Goal: Find contact information: Find contact information

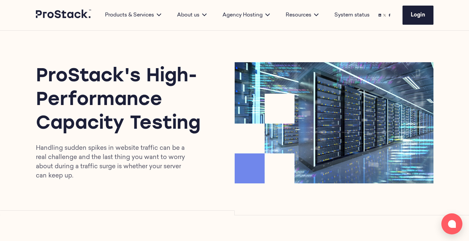
scroll to position [32, 0]
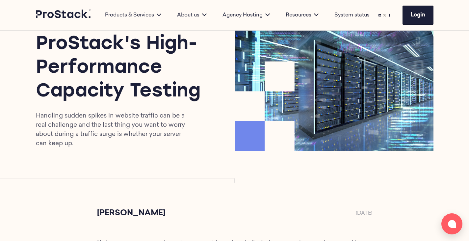
click at [72, 130] on p "Handling sudden spikes in website traffic can be a real challenge and the last …" at bounding box center [115, 129] width 158 height 37
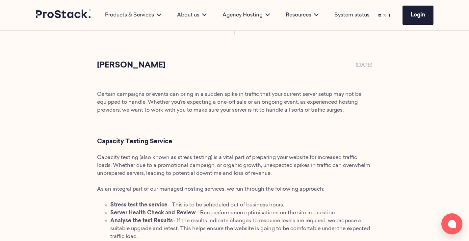
scroll to position [186, 0]
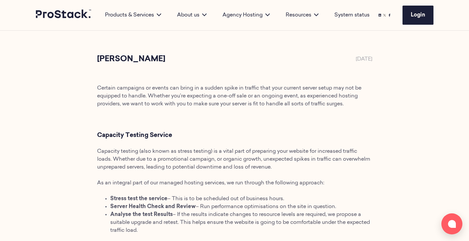
click at [203, 98] on span "Certain campaigns or events can bring in a sudden spike in traffic that your cu…" at bounding box center [229, 96] width 264 height 21
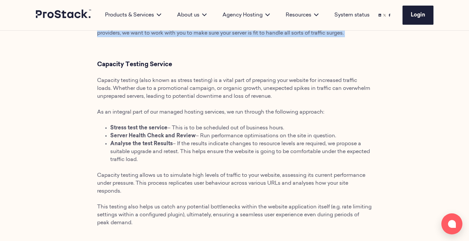
scroll to position [269, 0]
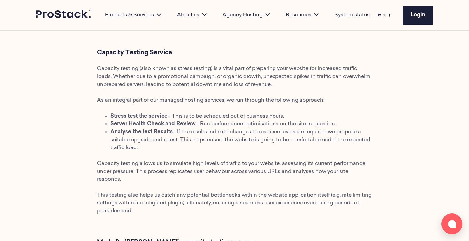
drag, startPoint x: 241, startPoint y: 150, endPoint x: 229, endPoint y: 83, distance: 67.5
click at [229, 136] on li "Analyse the test Results – If the results indicate changes to resource levels a…" at bounding box center [241, 140] width 262 height 24
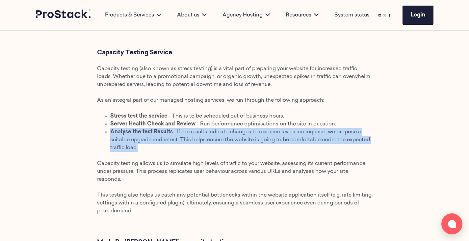
click at [229, 136] on li "Analyse the test Results – If the results indicate changes to resource levels a…" at bounding box center [241, 140] width 262 height 24
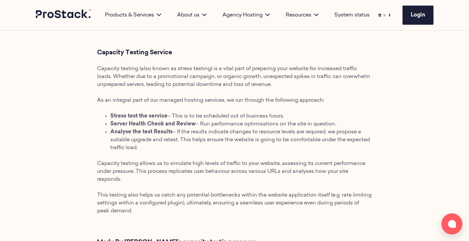
drag, startPoint x: 187, startPoint y: 149, endPoint x: 143, endPoint y: 113, distance: 56.9
click at [144, 115] on ul "Stress test the service – This is to be scheduled out of business hours. Server…" at bounding box center [241, 131] width 262 height 39
click at [168, 135] on li "Analyse the test Results – If the results indicate changes to resource levels a…" at bounding box center [241, 140] width 262 height 24
drag, startPoint x: 169, startPoint y: 143, endPoint x: 116, endPoint y: 122, distance: 57.6
click at [116, 122] on ul "Stress test the service – This is to be scheduled out of business hours. Server…" at bounding box center [241, 131] width 262 height 39
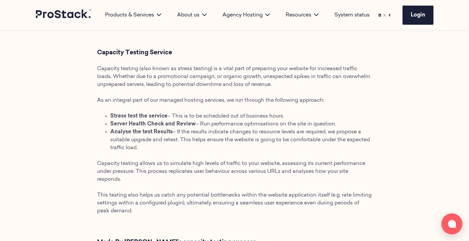
click at [194, 149] on li "Analyse the test Results – If the results indicate changes to resource levels a…" at bounding box center [241, 140] width 262 height 24
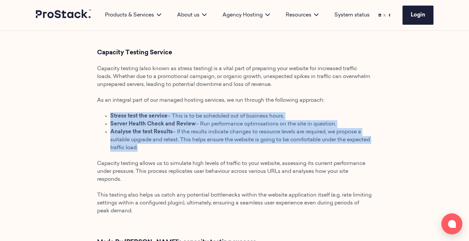
drag, startPoint x: 194, startPoint y: 149, endPoint x: 95, endPoint y: 115, distance: 104.5
click at [70, 13] on icon at bounding box center [64, 14] width 56 height 9
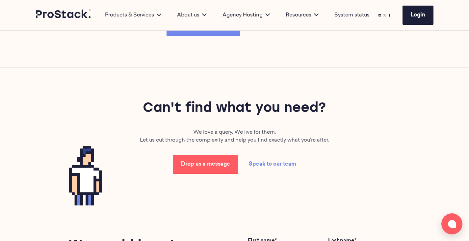
scroll to position [1052, 0]
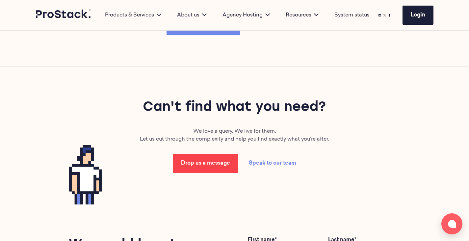
click at [220, 168] on link "Drop us a message" at bounding box center [205, 163] width 65 height 19
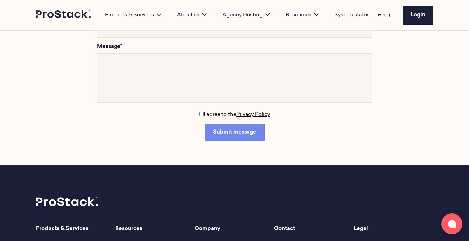
scroll to position [160, 0]
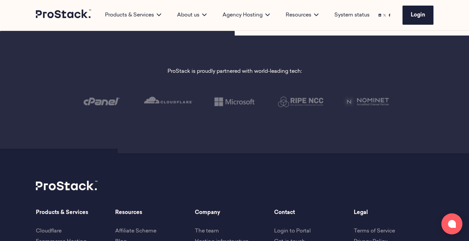
scroll to position [1433, 0]
